Goal: Information Seeking & Learning: Learn about a topic

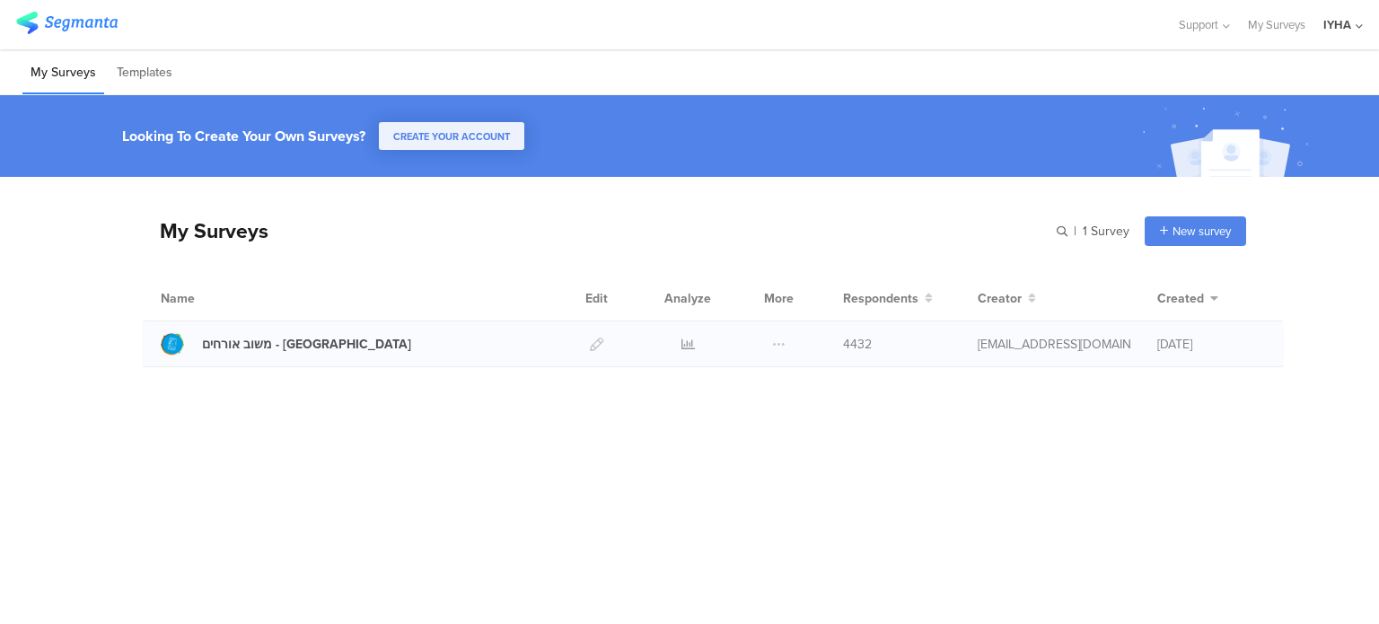
click at [697, 340] on div at bounding box center [688, 343] width 54 height 45
click at [690, 345] on icon at bounding box center [687, 344] width 13 height 13
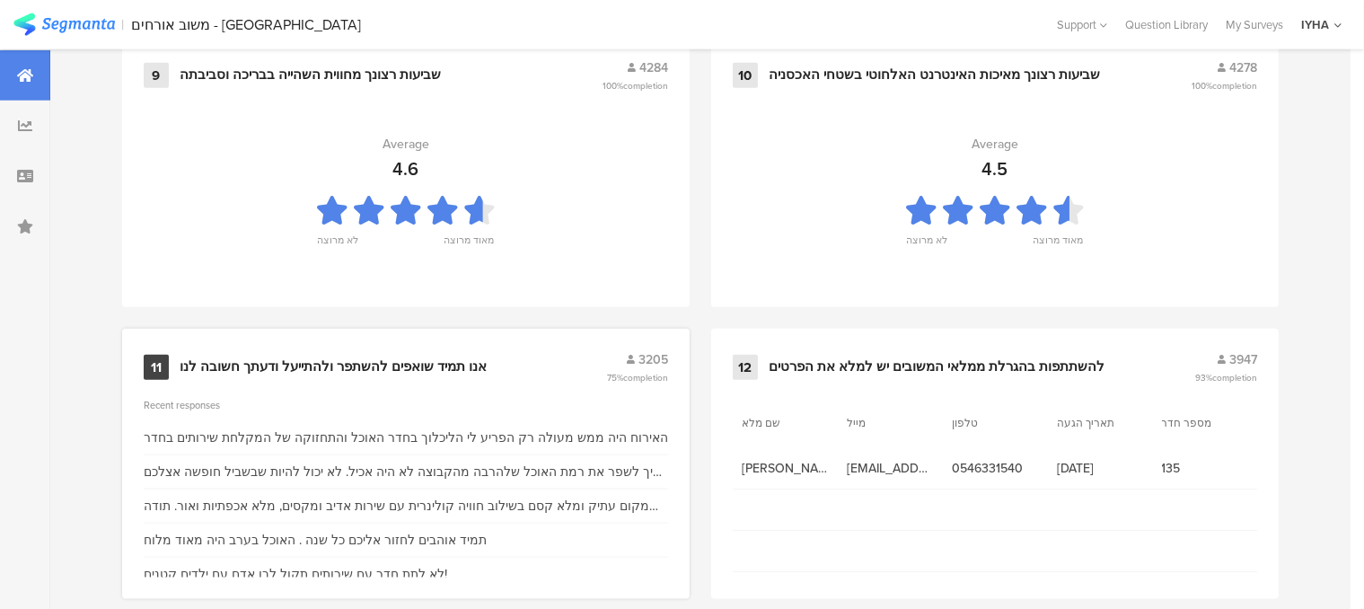
scroll to position [2018, 0]
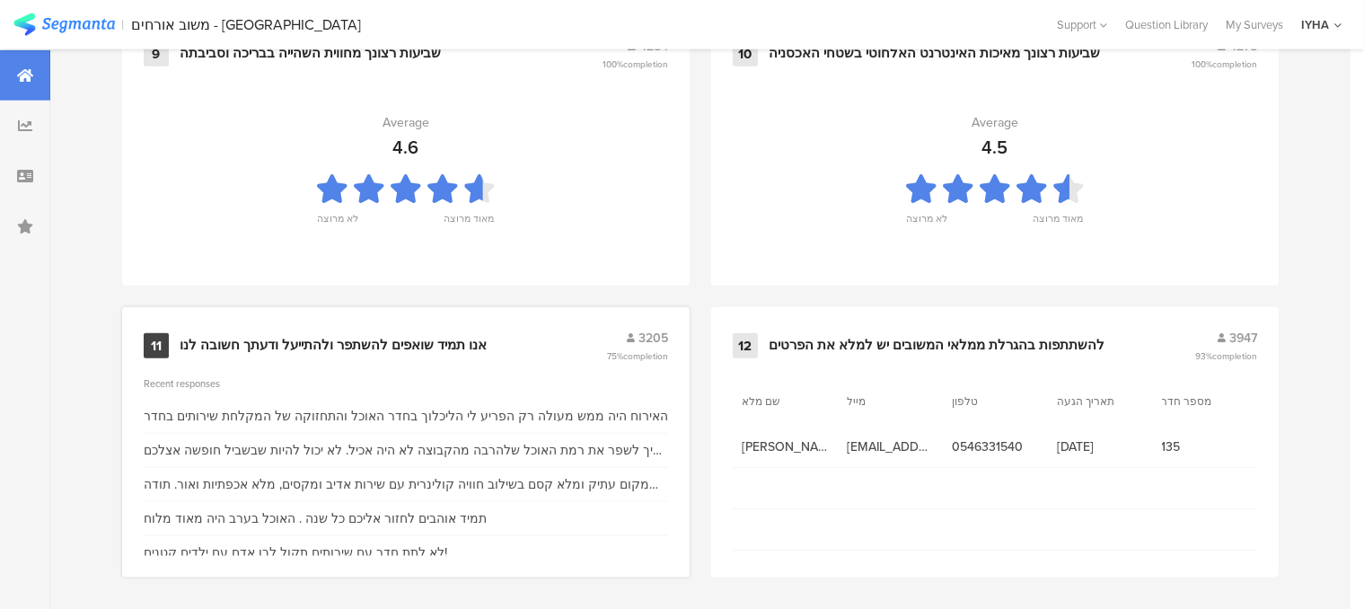
click at [427, 338] on div "אנו תמיד שואפים להשתפר ולהתייעל ודעתך חשובה לנו" at bounding box center [333, 346] width 307 height 18
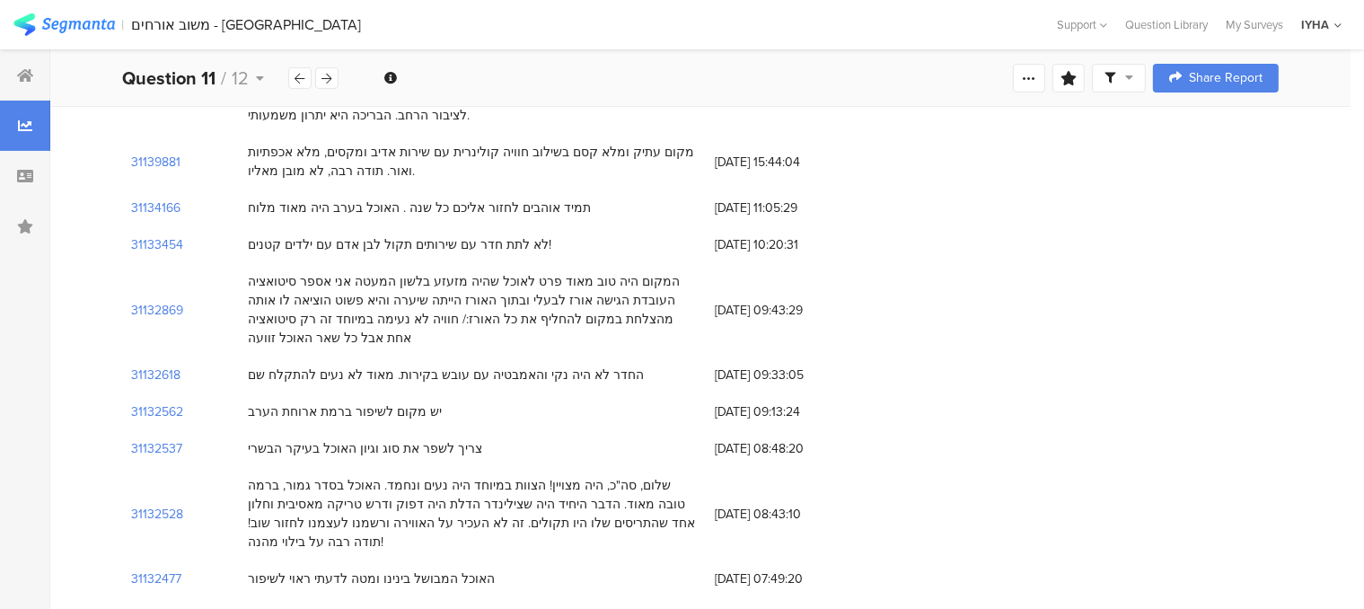
scroll to position [359, 0]
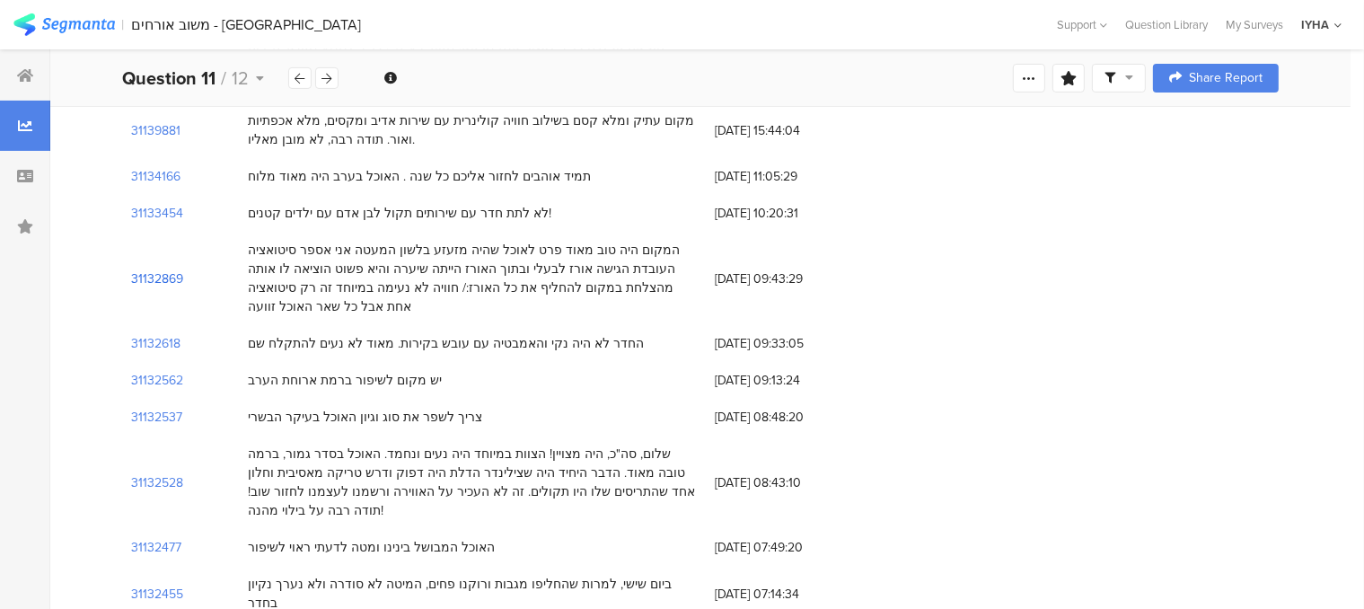
click at [159, 277] on section "31132869" at bounding box center [157, 278] width 52 height 19
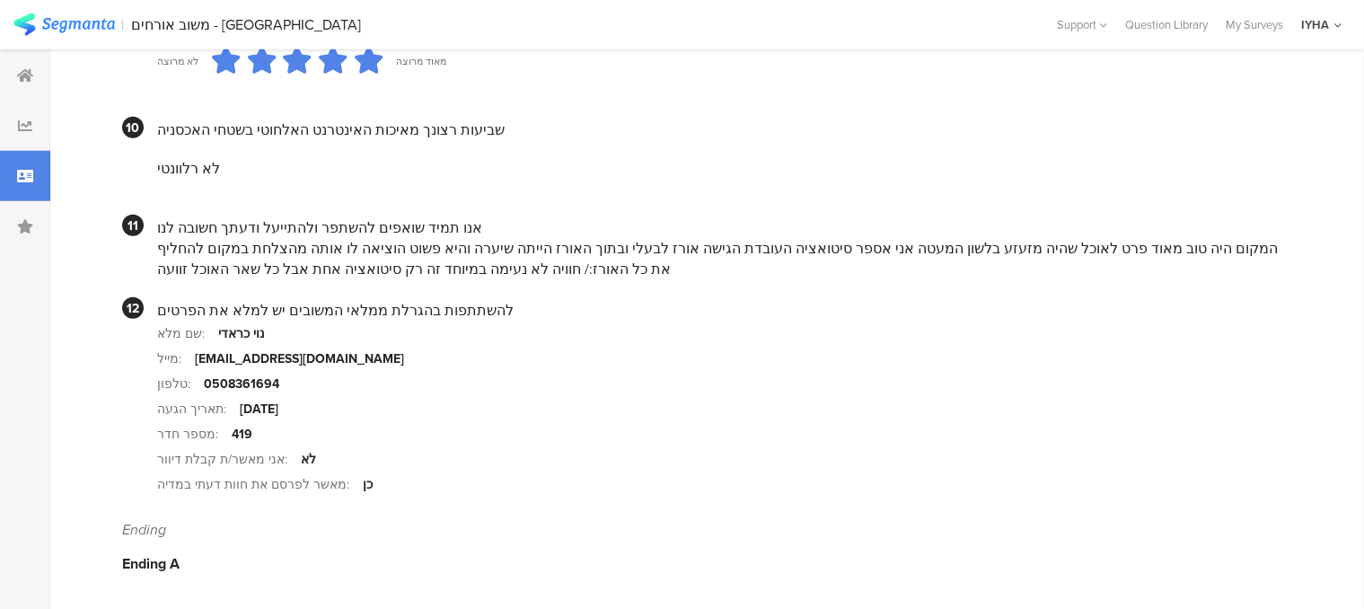
scroll to position [1751, 0]
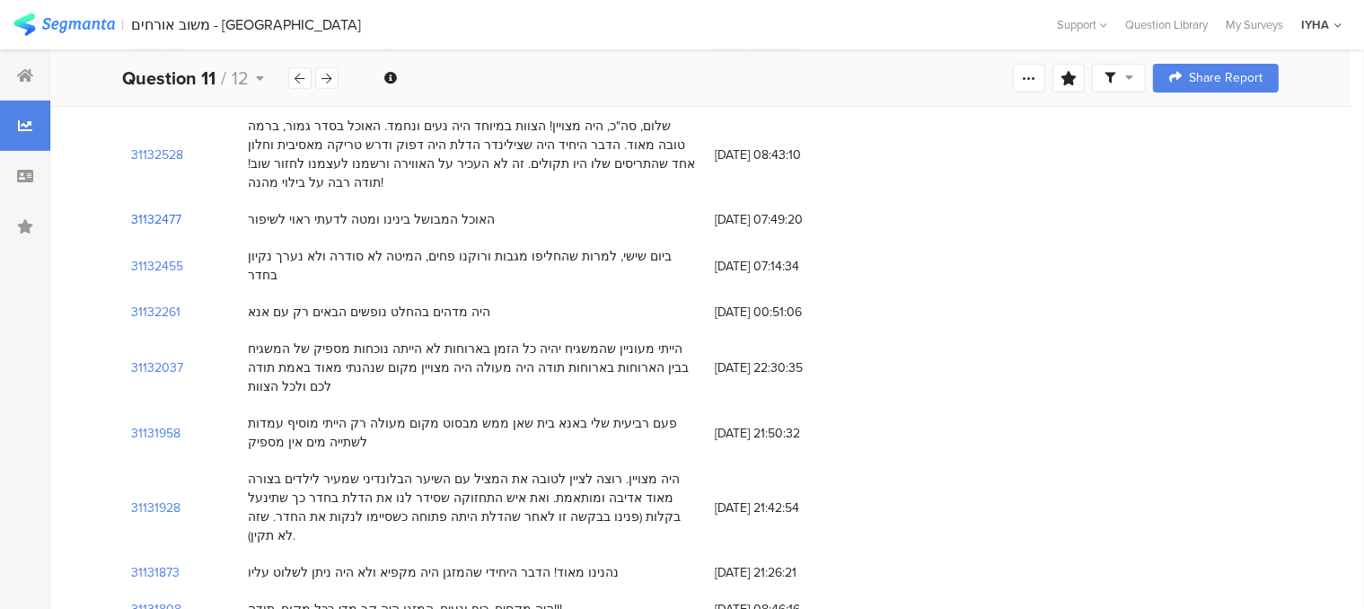
scroll to position [718, 0]
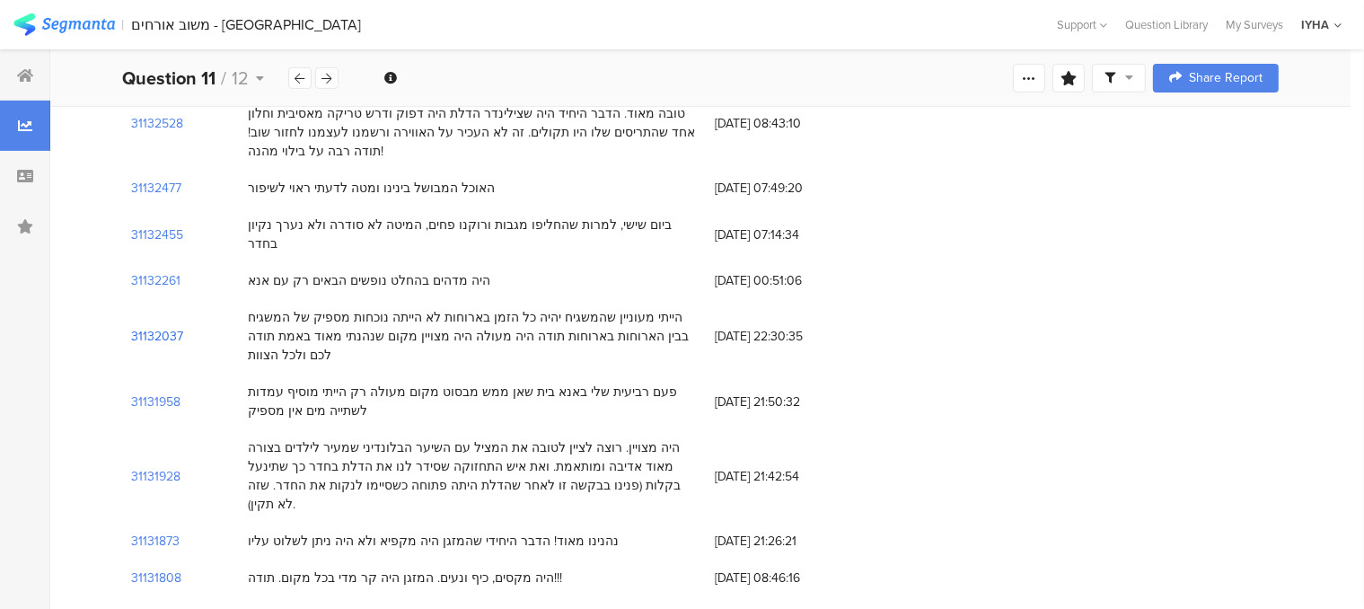
click at [169, 327] on section "31132037" at bounding box center [157, 336] width 52 height 19
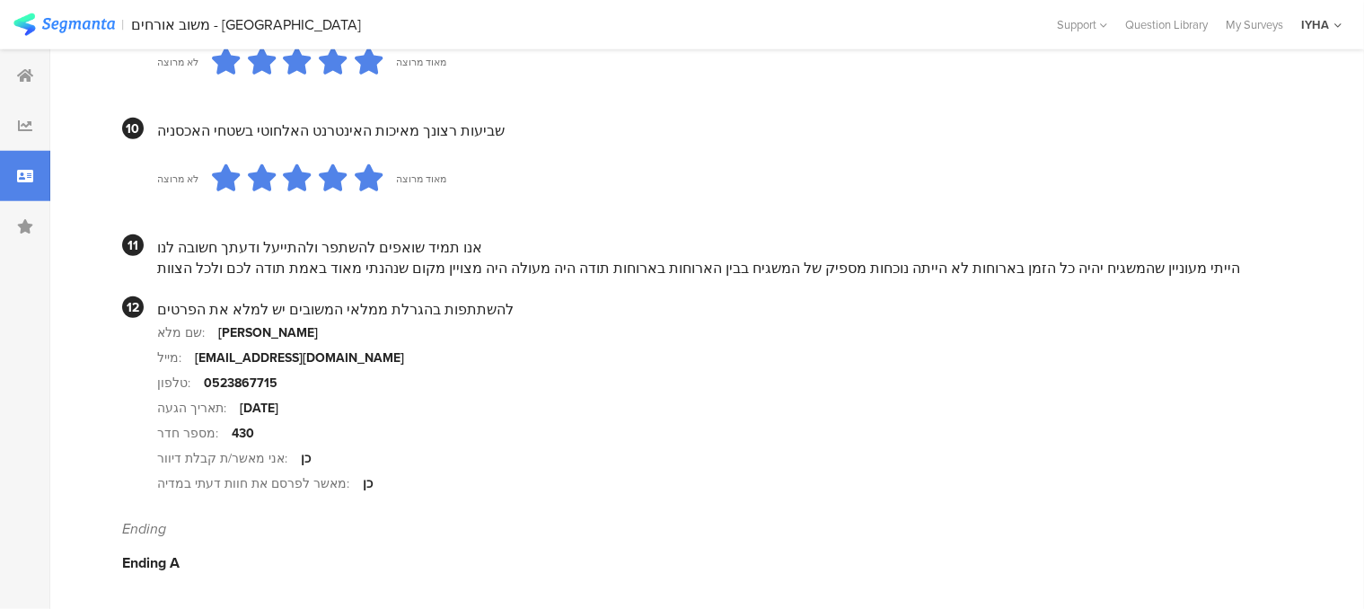
scroll to position [1693, 0]
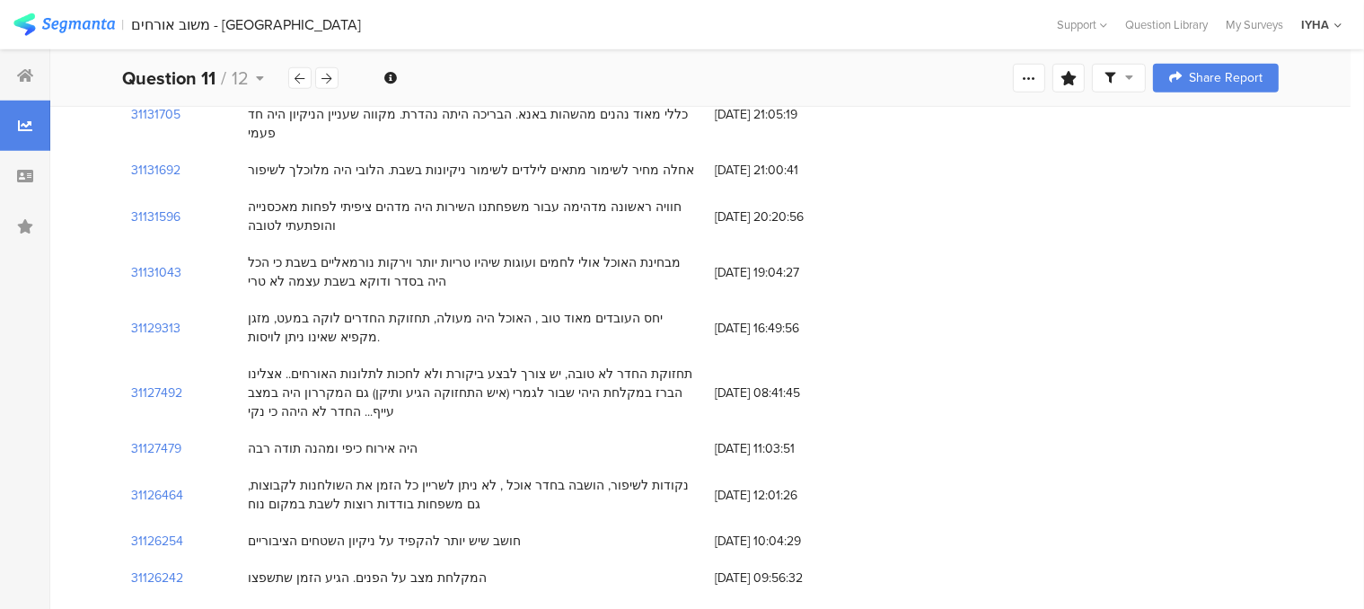
scroll to position [1526, 0]
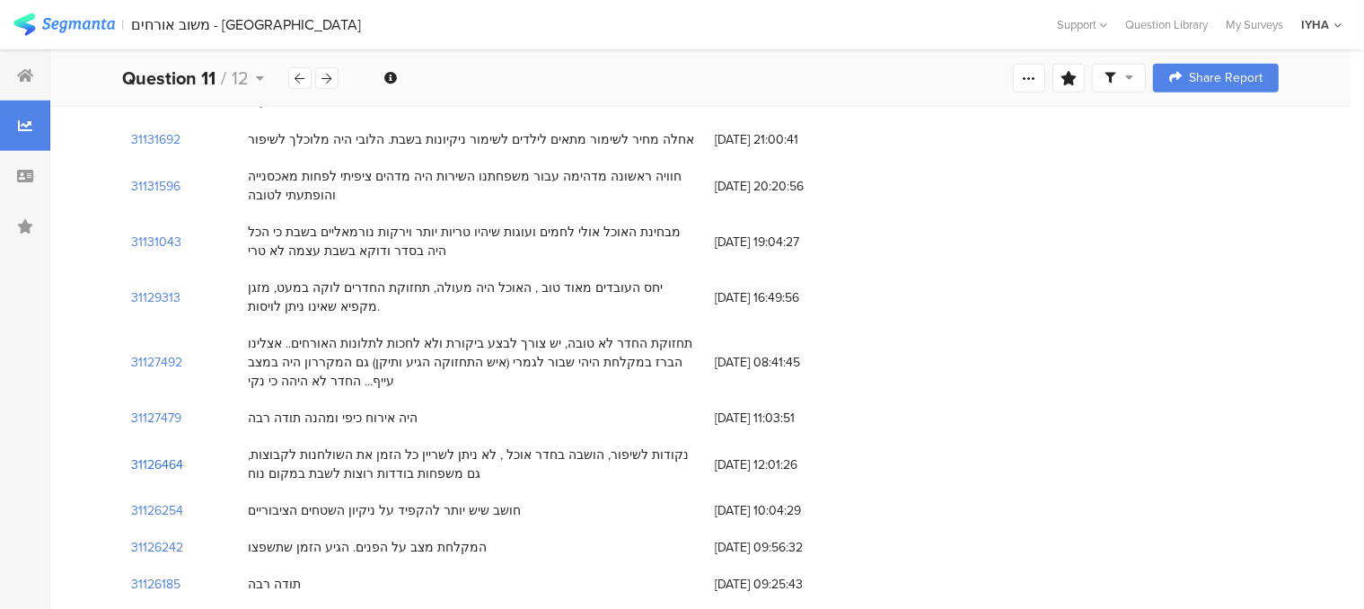
click at [166, 455] on section "31126464" at bounding box center [157, 464] width 52 height 19
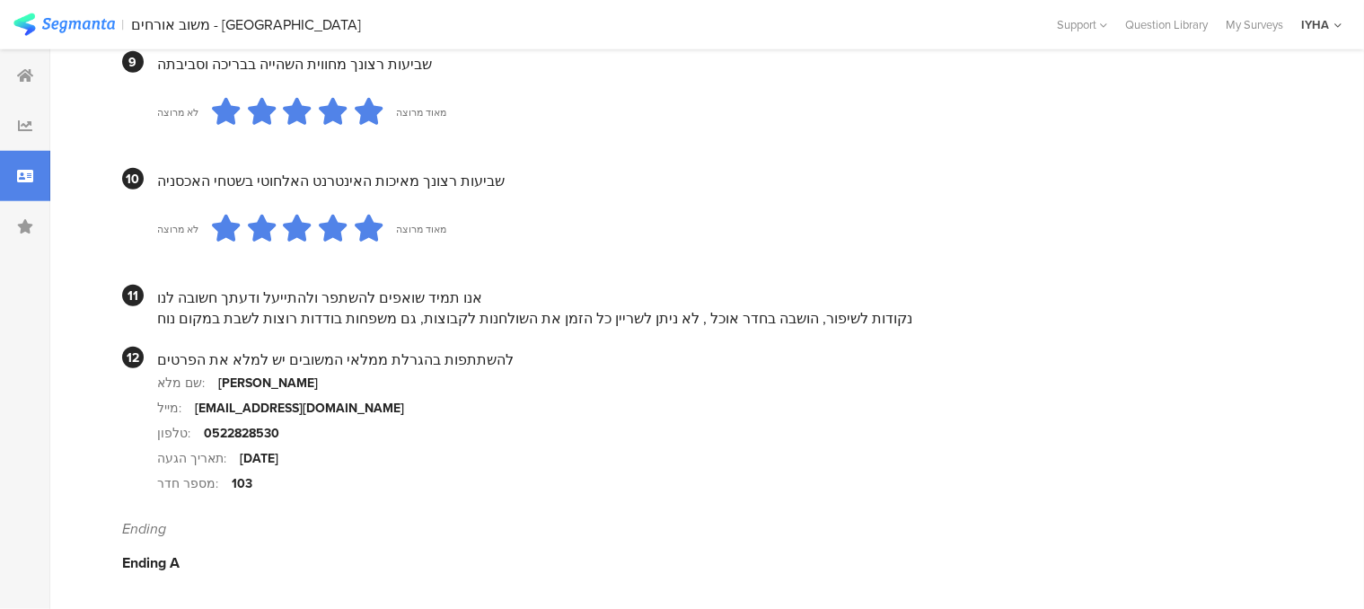
scroll to position [1715, 0]
